Goal: Information Seeking & Learning: Compare options

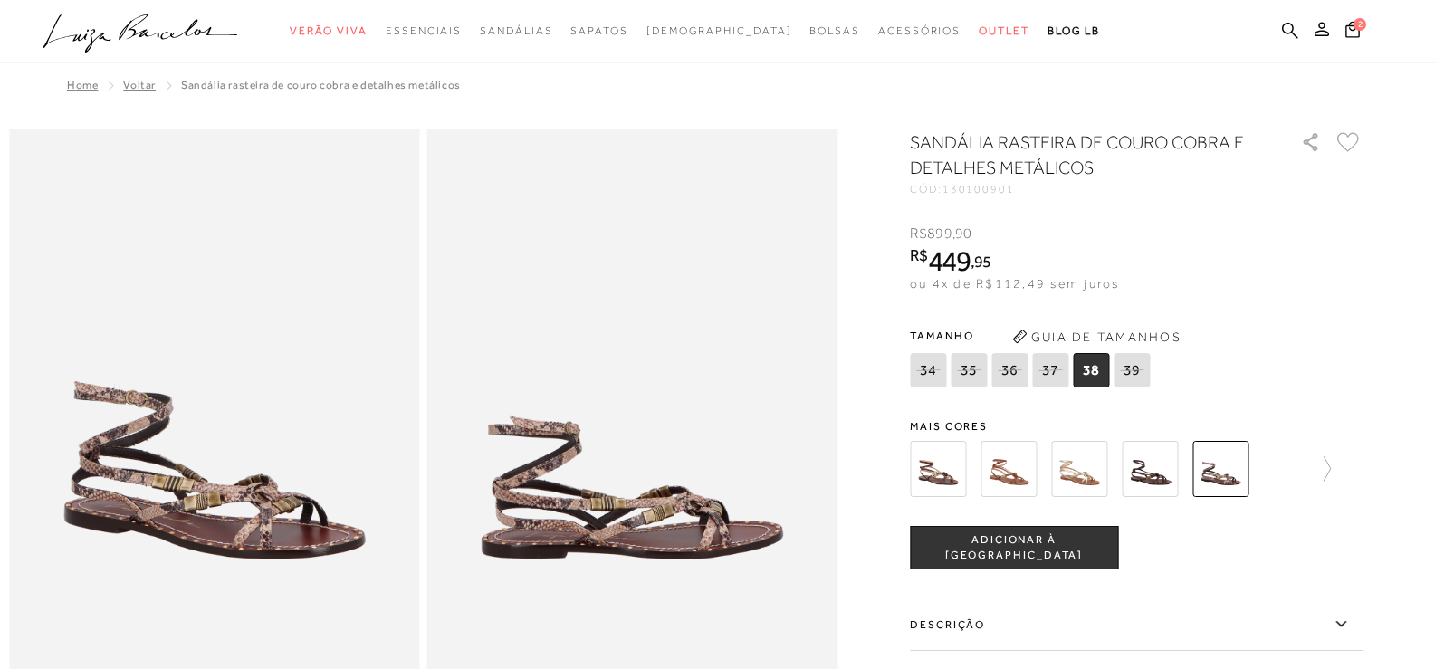
click at [1164, 469] on img at bounding box center [1150, 469] width 56 height 56
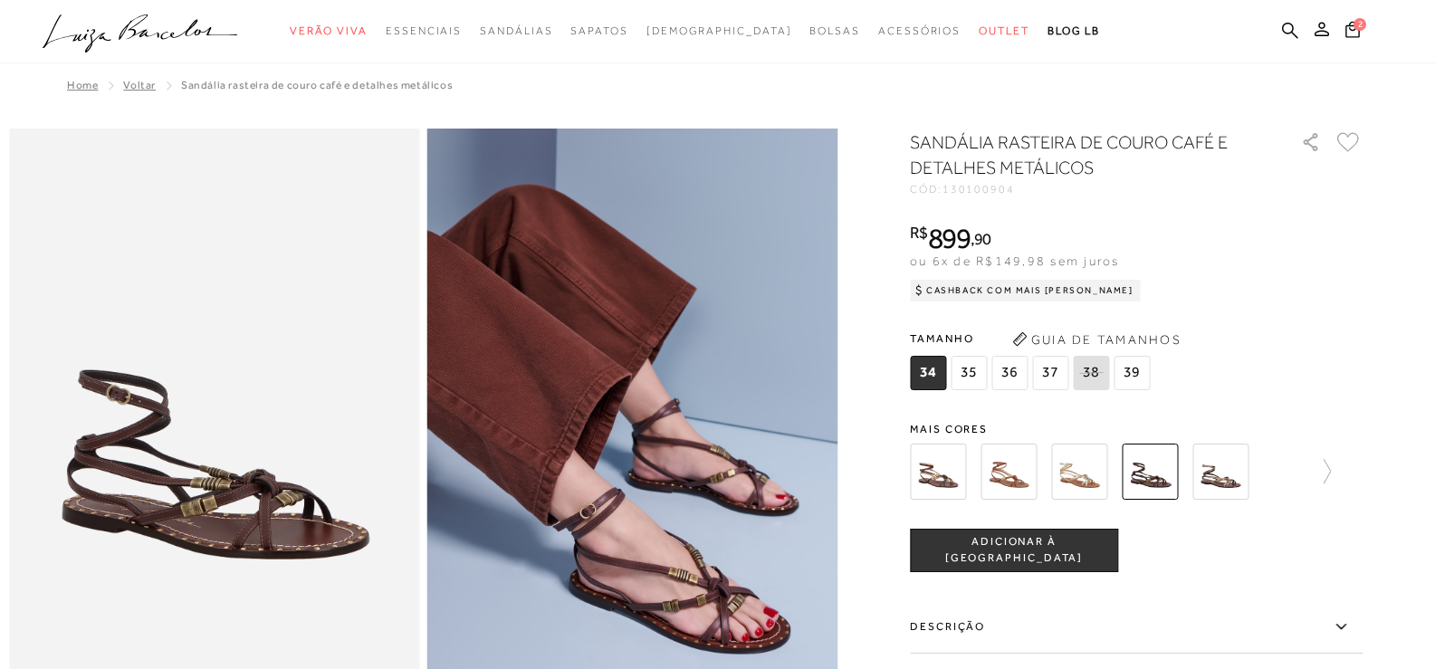
click at [1088, 466] on img at bounding box center [1079, 472] width 56 height 56
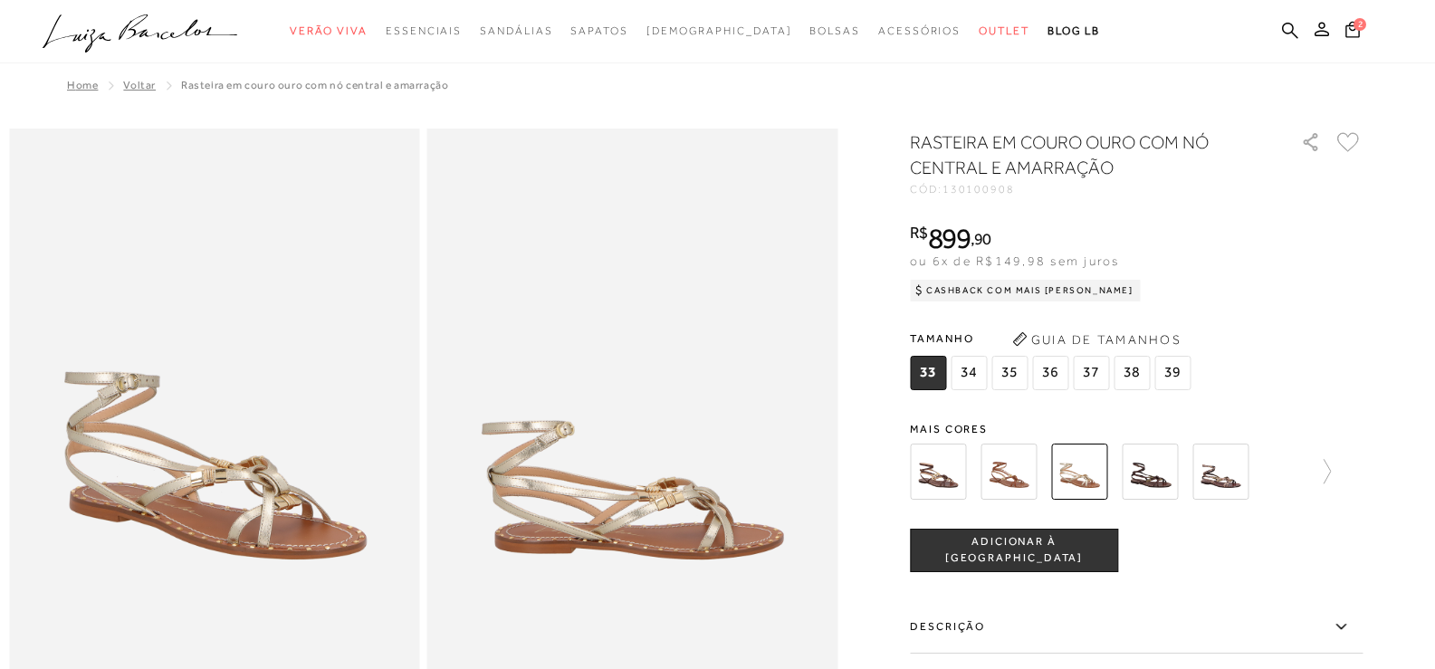
click at [1021, 466] on img at bounding box center [1009, 472] width 56 height 56
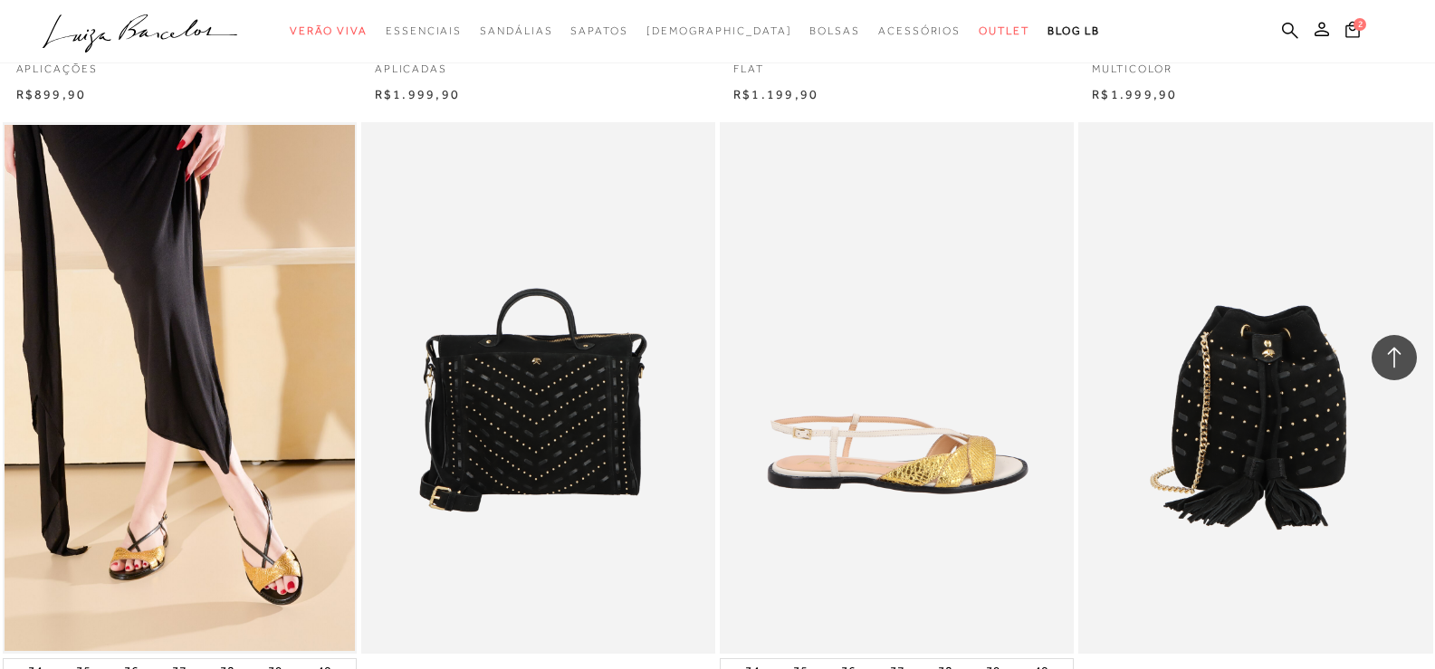
scroll to position [2626, 0]
